Goal: Information Seeking & Learning: Learn about a topic

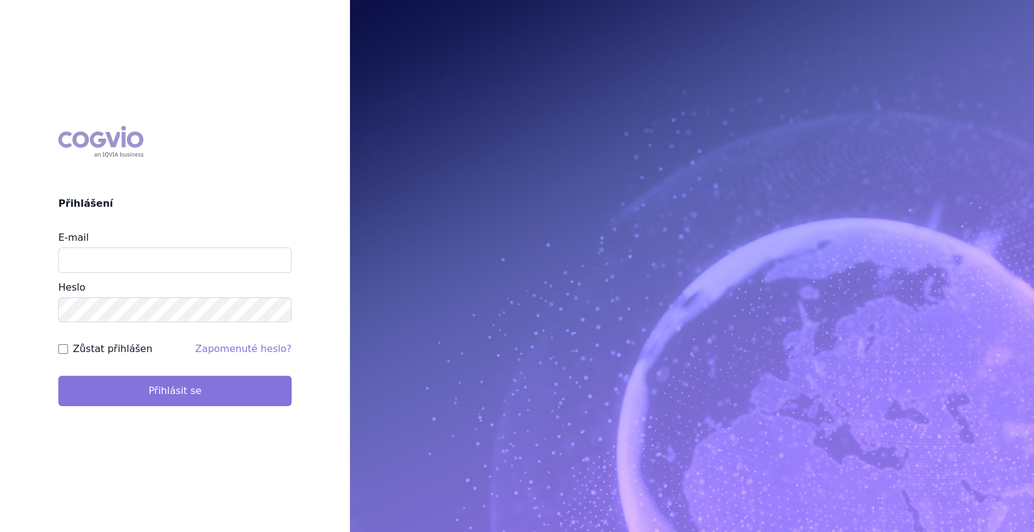
type input "marek_sebrle@accord-healthcare.com"
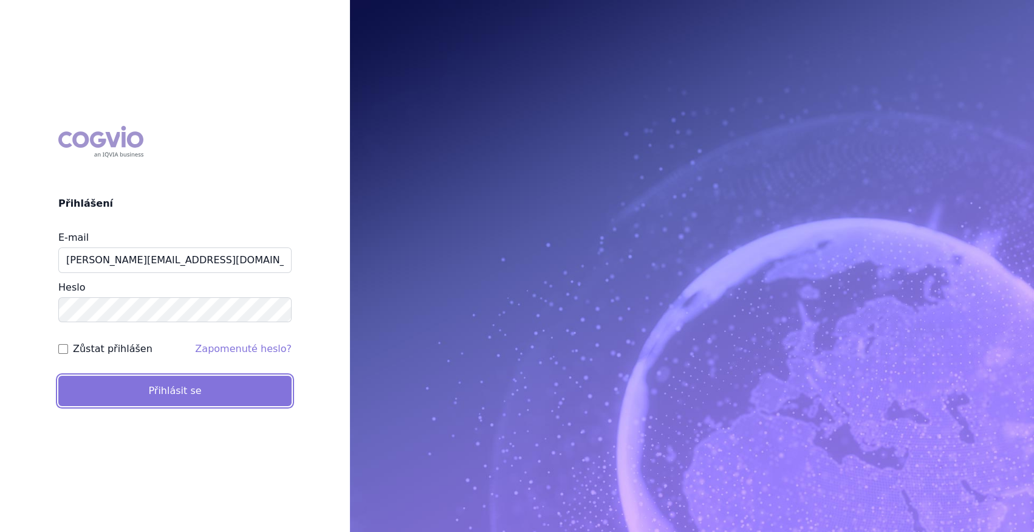
click at [260, 376] on button "Přihlásit se" at bounding box center [174, 391] width 233 height 30
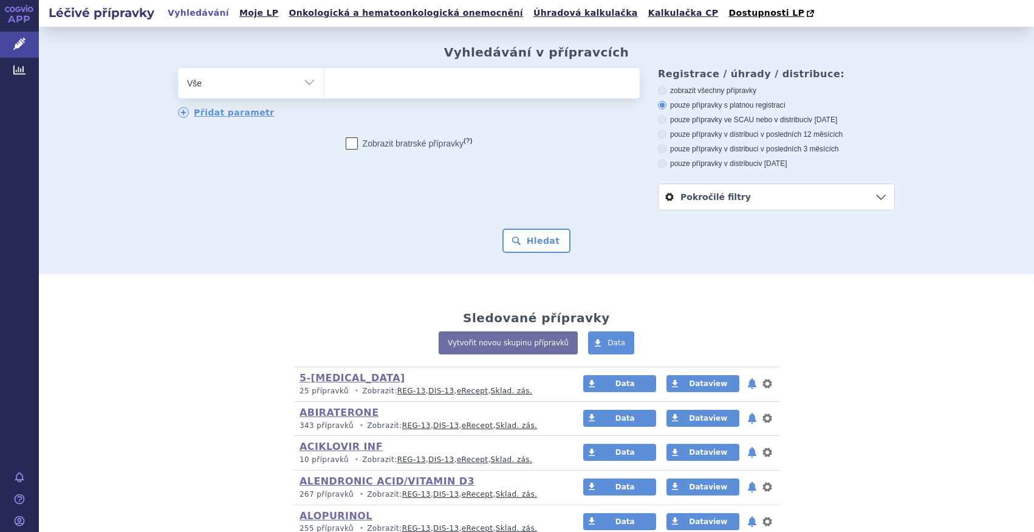
click at [292, 81] on select "Vše Přípravek/SUKL kód MAH VPOIS ATC/Aktivní látka Léková forma Síla" at bounding box center [251, 81] width 146 height 27
select select "filter-atc-group"
click at [178, 69] on select "Vše Přípravek/SUKL kód MAH VPOIS ATC/Aktivní látka Léková forma Síla" at bounding box center [251, 81] width 146 height 27
click at [352, 83] on ul at bounding box center [482, 81] width 315 height 26
click at [325, 83] on select at bounding box center [324, 82] width 1 height 30
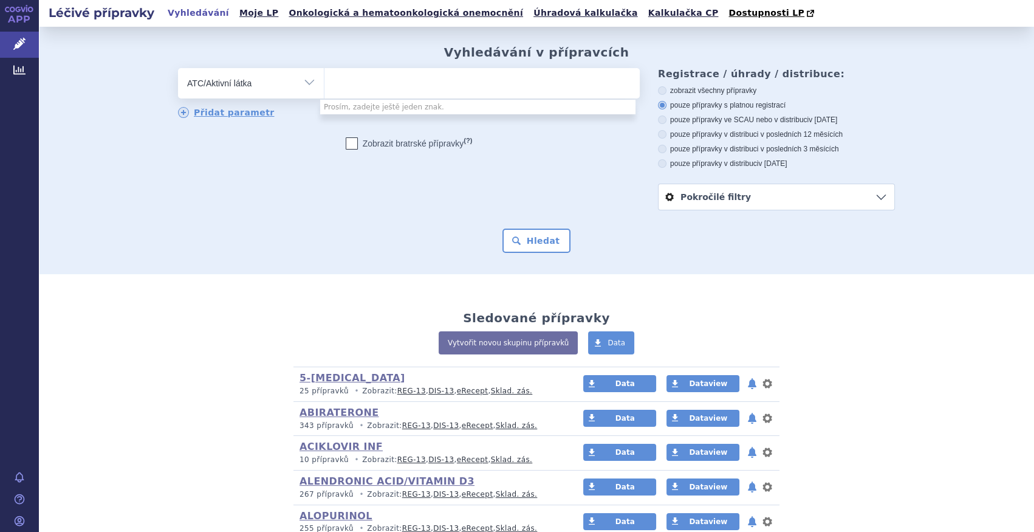
type input "t"
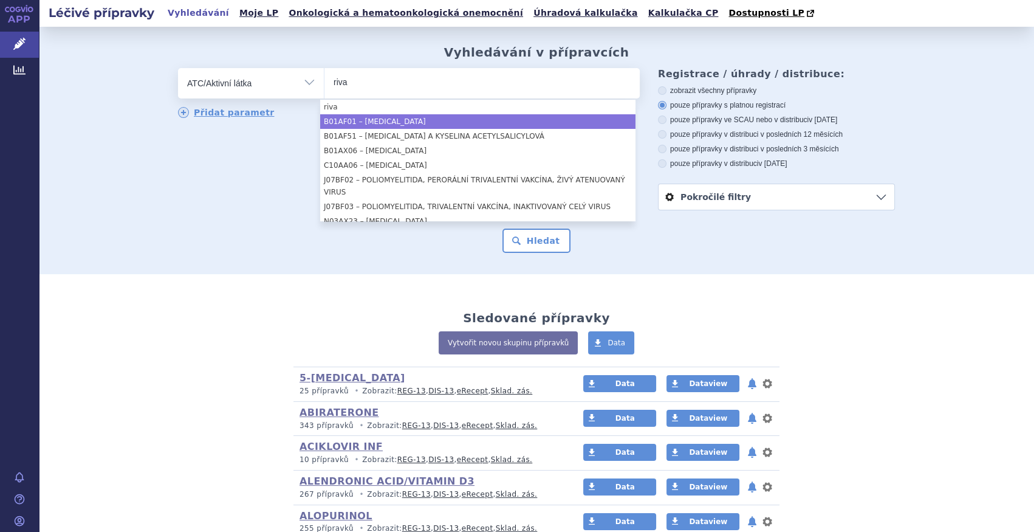
type input "riva"
select select "B01AF01"
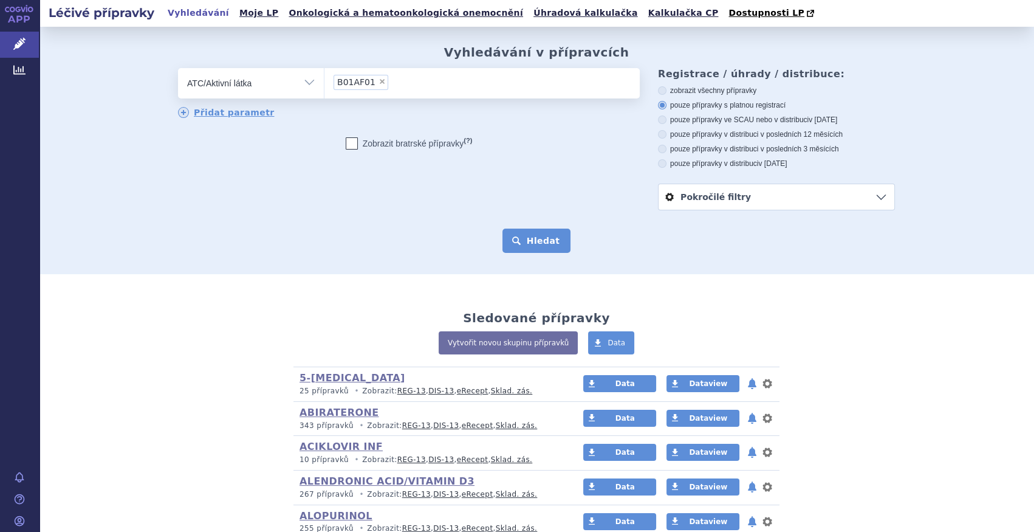
click at [542, 230] on button "Hledat" at bounding box center [537, 241] width 69 height 24
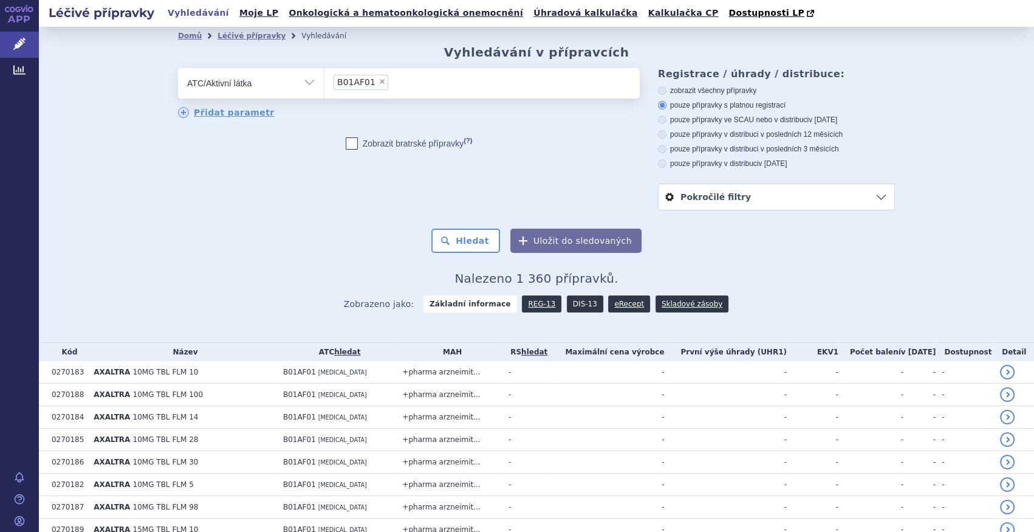
click at [568, 303] on link "DIS-13" at bounding box center [585, 303] width 36 height 17
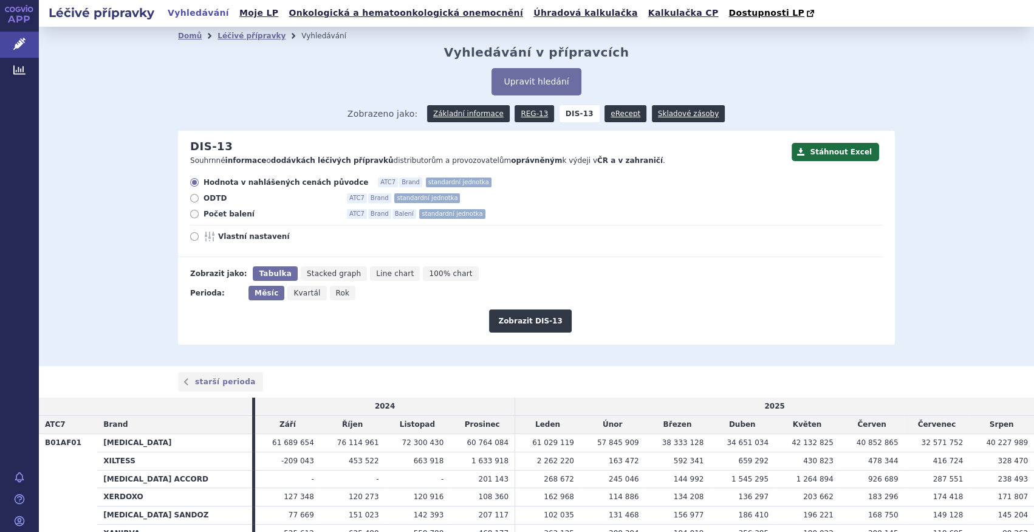
click at [236, 215] on span "Počet balení" at bounding box center [271, 214] width 134 height 10
click at [199, 215] on input "Počet balení ATC7 Brand Balení standardní jednotka" at bounding box center [195, 216] width 8 height 8
radio input "true"
click at [548, 320] on button "Zobrazit DIS-13" at bounding box center [530, 320] width 82 height 23
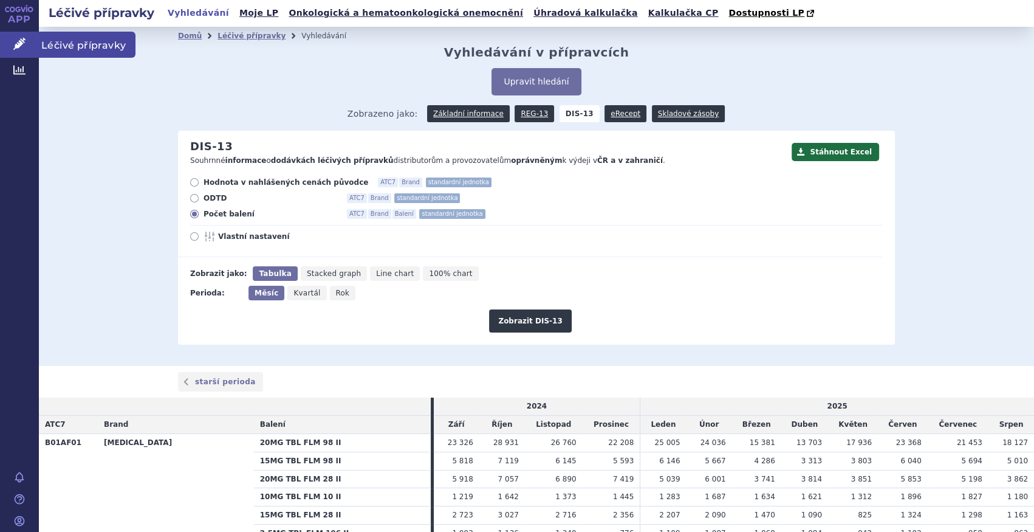
click at [31, 47] on link "Léčivé přípravky" at bounding box center [19, 45] width 39 height 26
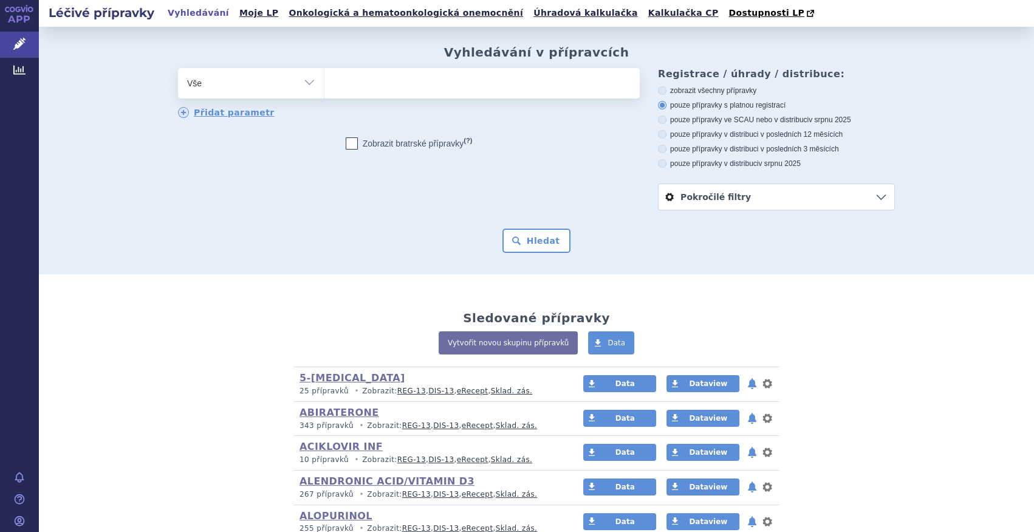
click at [334, 379] on link "5-FLUOROURACIL" at bounding box center [353, 378] width 106 height 12
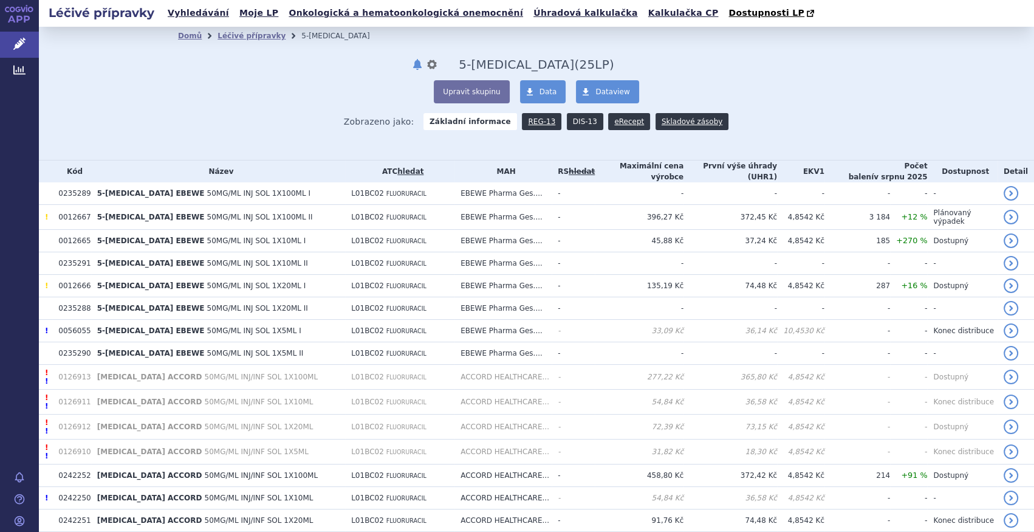
click at [582, 126] on link "DIS-13" at bounding box center [585, 121] width 36 height 17
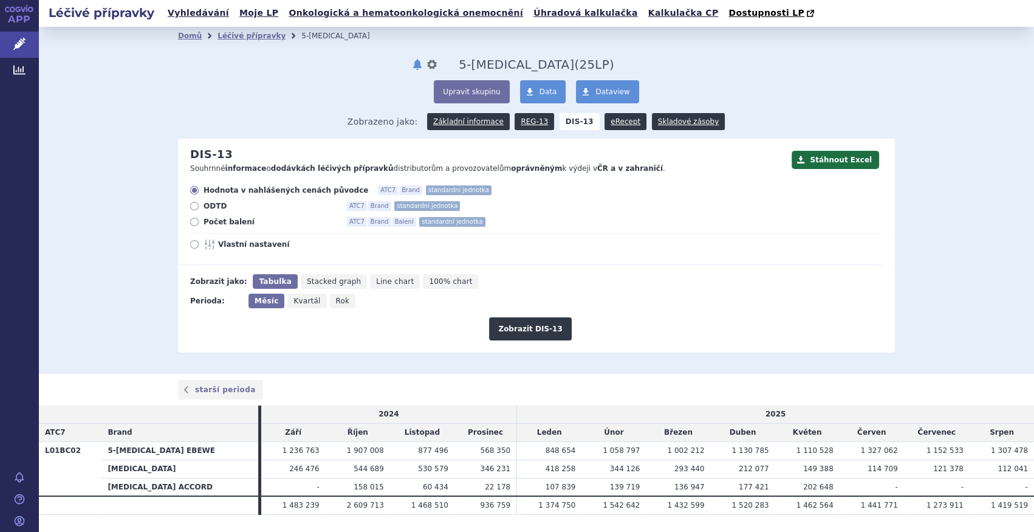
click at [239, 222] on span "Počet balení" at bounding box center [271, 222] width 134 height 10
click at [199, 222] on input "Počet balení ATC7 Brand Balení standardní jednotka" at bounding box center [195, 223] width 8 height 8
radio input "true"
click at [525, 328] on button "Zobrazit DIS-13" at bounding box center [530, 328] width 82 height 23
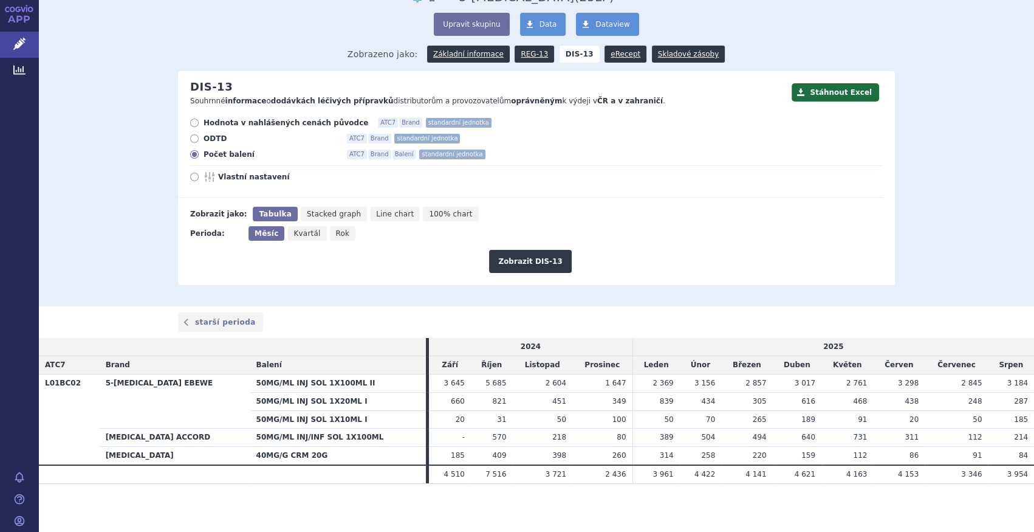
scroll to position [68, 0]
click at [406, 508] on section "Domů Léčivé přípravky 5-[MEDICAL_DATA] notifikace nastavení Přejmenovat Smazat …" at bounding box center [537, 245] width 996 height 573
